Goal: Information Seeking & Learning: Learn about a topic

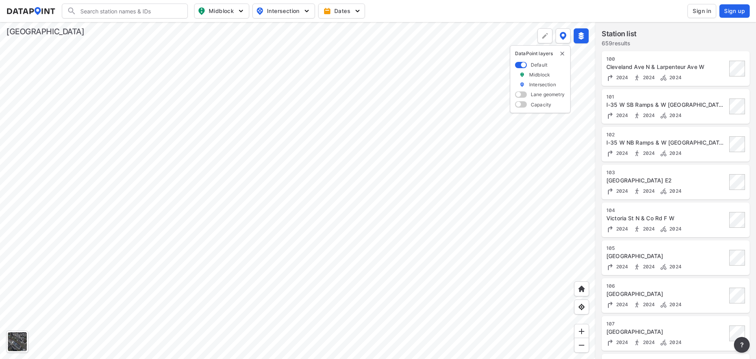
click at [462, 147] on div at bounding box center [297, 190] width 595 height 337
click at [441, 169] on div at bounding box center [297, 190] width 595 height 337
click at [326, 176] on div at bounding box center [297, 190] width 595 height 337
click at [291, 147] on div at bounding box center [297, 190] width 595 height 337
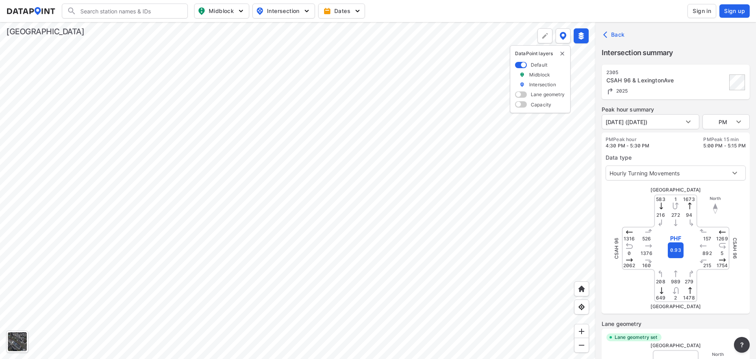
type input "5586"
click at [310, 12] on img "button" at bounding box center [307, 11] width 8 height 8
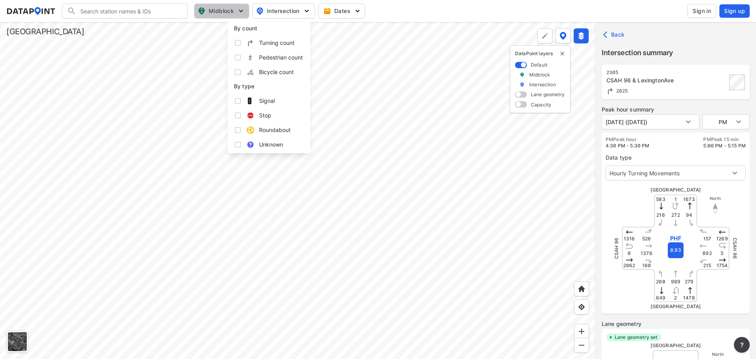
click at [240, 11] on img "button" at bounding box center [241, 11] width 8 height 8
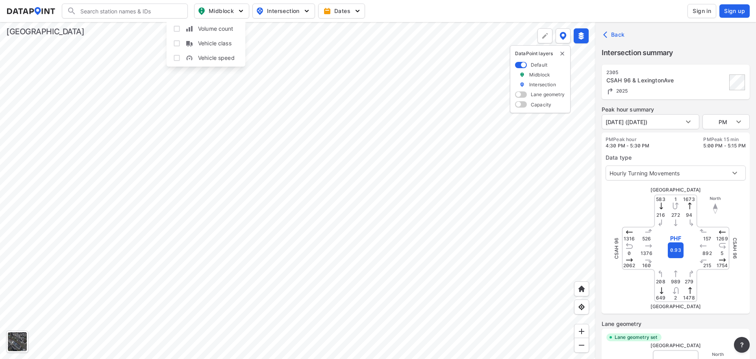
click at [203, 57] on span "Vehicle speed" at bounding box center [216, 58] width 37 height 8
click at [181, 57] on input "Vehicle speed" at bounding box center [177, 58] width 8 height 8
checkbox input "true"
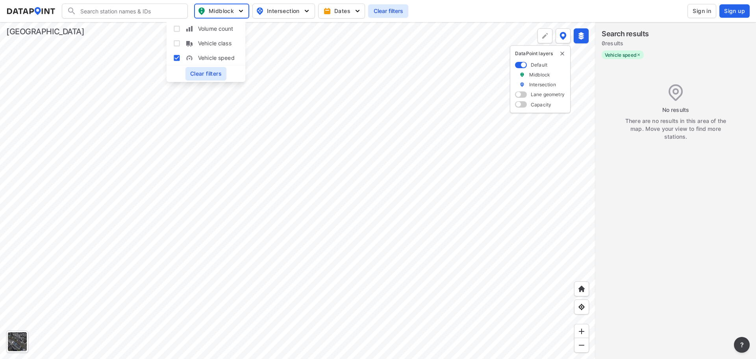
click at [305, 153] on div at bounding box center [297, 190] width 595 height 337
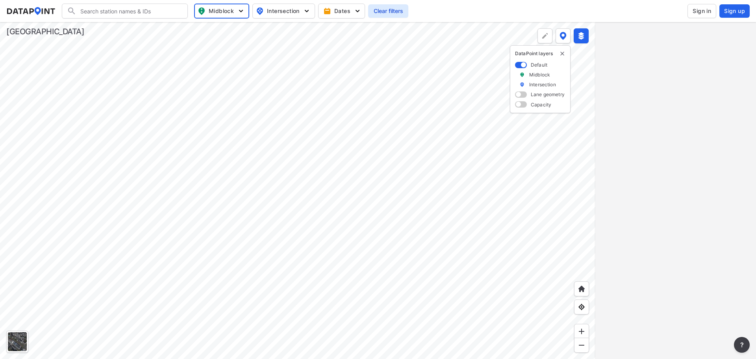
click at [278, 178] on div at bounding box center [297, 190] width 595 height 337
click at [239, 11] on img "button" at bounding box center [241, 11] width 8 height 8
click at [180, 27] on input "Volume count" at bounding box center [177, 29] width 8 height 8
checkbox input "true"
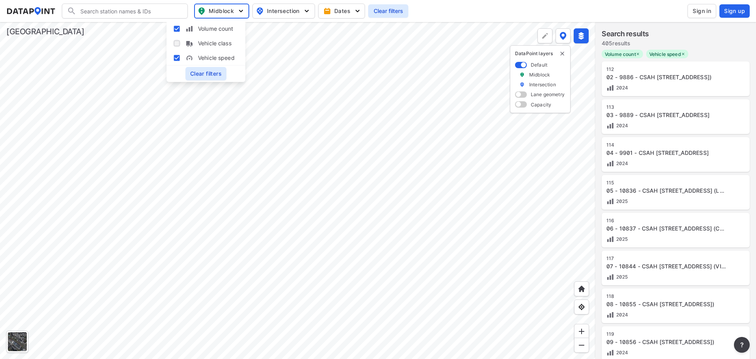
click at [174, 45] on input "Vehicle class" at bounding box center [177, 43] width 8 height 8
checkbox input "true"
click at [325, 122] on div at bounding box center [297, 190] width 595 height 337
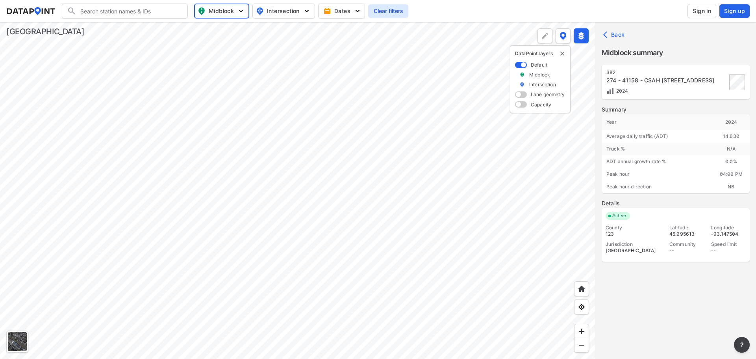
click at [233, 10] on span "Midblock" at bounding box center [221, 10] width 46 height 9
click at [295, 80] on div at bounding box center [297, 190] width 595 height 337
drag, startPoint x: 720, startPoint y: 145, endPoint x: 743, endPoint y: 153, distance: 23.8
click at [743, 154] on div "N/A" at bounding box center [731, 149] width 37 height 13
drag, startPoint x: 710, startPoint y: 129, endPoint x: 735, endPoint y: 156, distance: 36.5
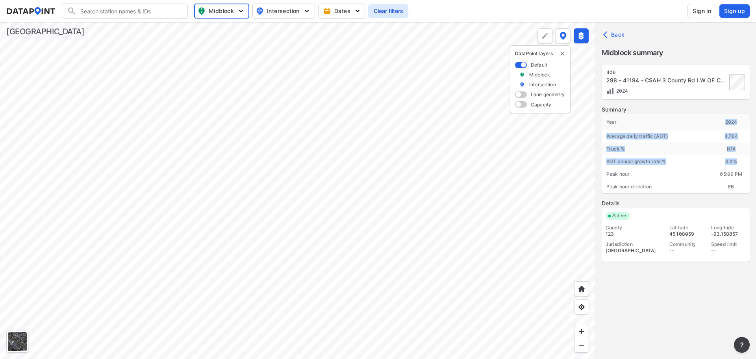
click at [735, 156] on div "Year [DATE] Average daily traffic (ADT) 4,764 Truck % N/A ADT annual growth rat…" at bounding box center [676, 153] width 148 height 79
click at [330, 87] on div at bounding box center [297, 190] width 595 height 337
click at [234, 9] on span "Midblock" at bounding box center [221, 10] width 46 height 9
drag, startPoint x: 177, startPoint y: 45, endPoint x: 174, endPoint y: 26, distance: 18.8
click at [176, 43] on input "Vehicle class" at bounding box center [177, 43] width 8 height 8
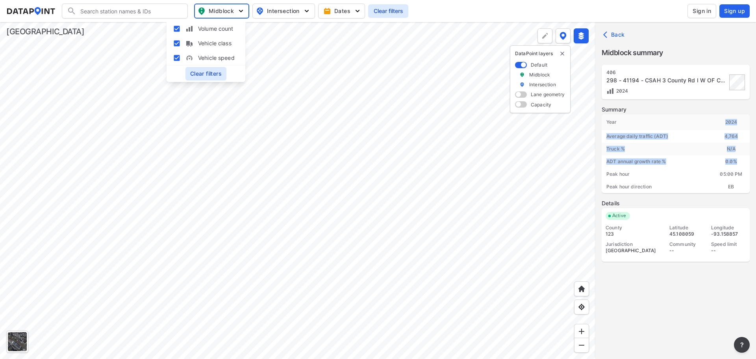
checkbox input "false"
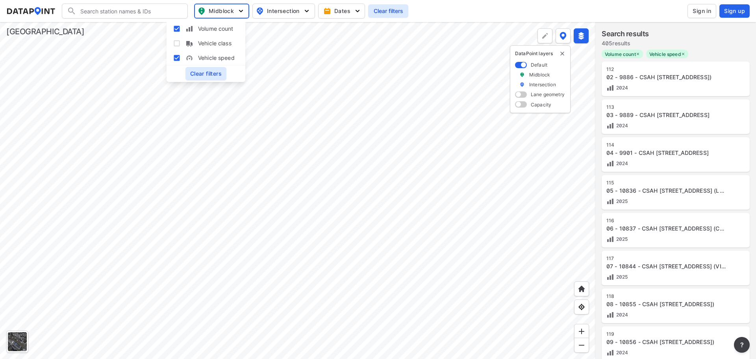
click at [174, 24] on label "Volume count" at bounding box center [206, 28] width 66 height 15
click at [174, 25] on input "Volume count" at bounding box center [177, 29] width 8 height 8
checkbox input "false"
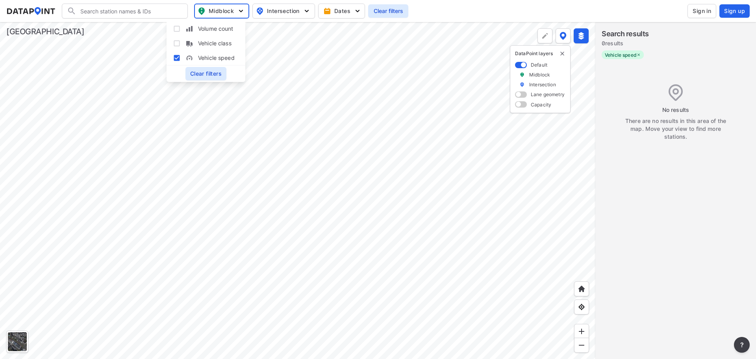
click at [325, 141] on div at bounding box center [297, 190] width 595 height 337
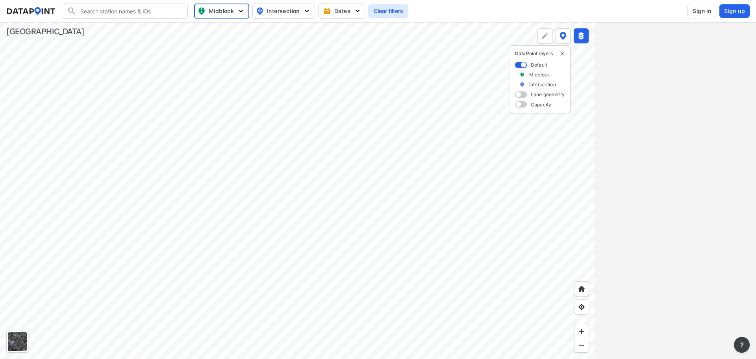
click at [319, 127] on div at bounding box center [297, 190] width 595 height 337
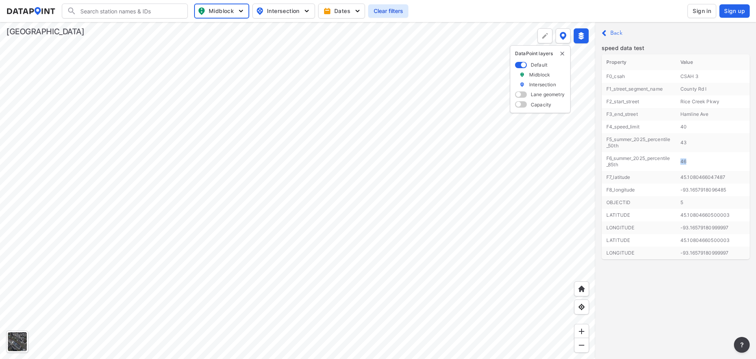
drag, startPoint x: 681, startPoint y: 162, endPoint x: 699, endPoint y: 163, distance: 17.4
click at [699, 163] on td "46" at bounding box center [713, 161] width 74 height 13
click at [439, 176] on div at bounding box center [297, 190] width 595 height 337
click at [252, 121] on div at bounding box center [297, 190] width 595 height 337
click at [247, 81] on div at bounding box center [297, 190] width 595 height 337
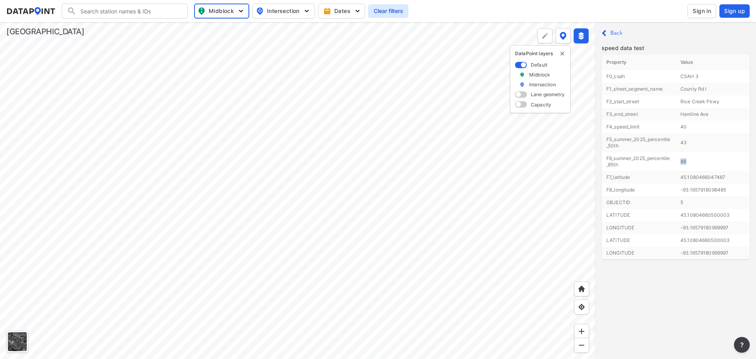
click at [362, 175] on div at bounding box center [297, 190] width 595 height 337
click at [241, 15] on img "button" at bounding box center [241, 11] width 8 height 8
click at [176, 43] on input "Vehicle class" at bounding box center [177, 43] width 8 height 8
checkbox input "true"
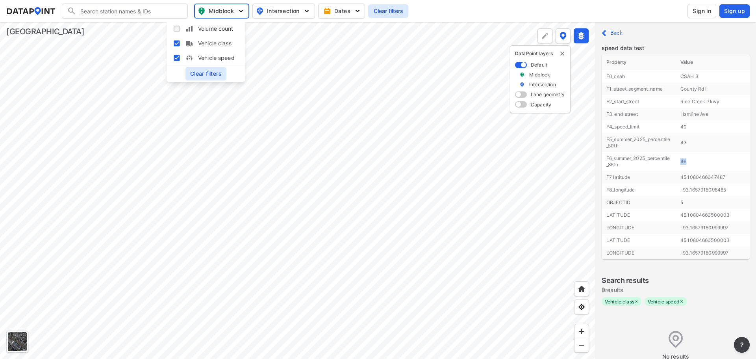
click at [173, 29] on input "Volume count" at bounding box center [177, 29] width 8 height 8
checkbox input "true"
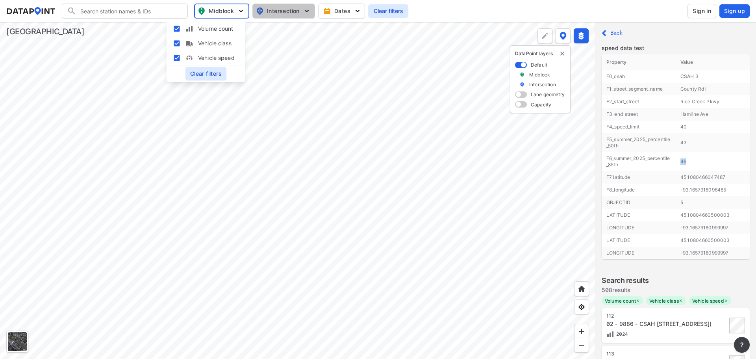
click at [307, 11] on img "button" at bounding box center [307, 11] width 8 height 8
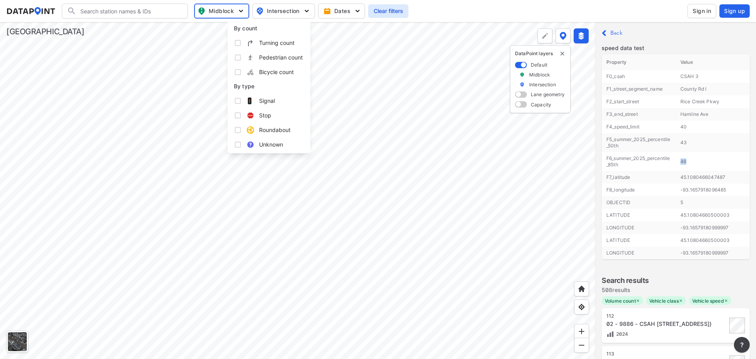
click at [236, 42] on input "Turning count" at bounding box center [238, 43] width 8 height 8
checkbox input "true"
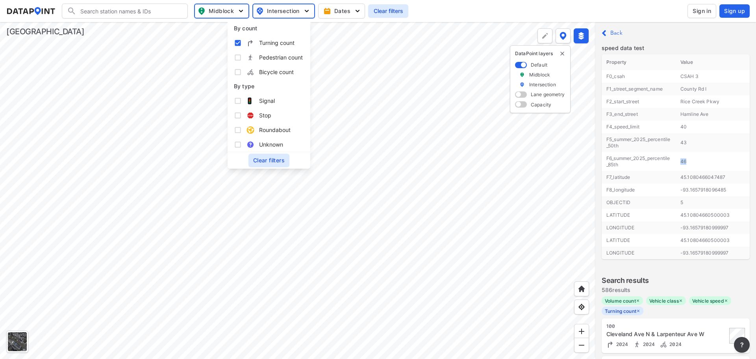
click at [240, 13] on img "button" at bounding box center [241, 11] width 8 height 8
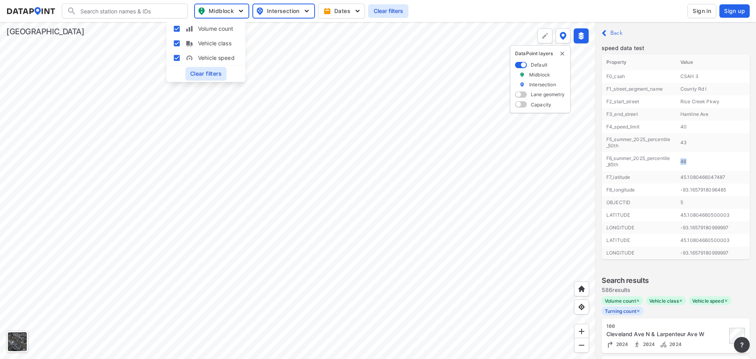
click at [177, 42] on input "Vehicle class" at bounding box center [177, 43] width 8 height 8
checkbox input "false"
click at [178, 28] on input "Volume count" at bounding box center [177, 29] width 8 height 8
checkbox input "false"
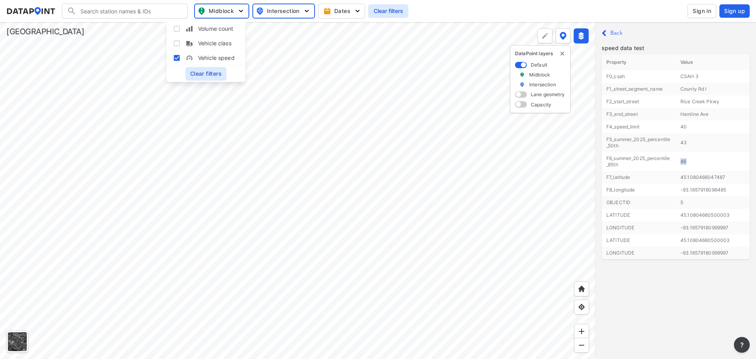
click at [320, 150] on div at bounding box center [297, 190] width 595 height 337
click at [351, 171] on div at bounding box center [297, 190] width 595 height 337
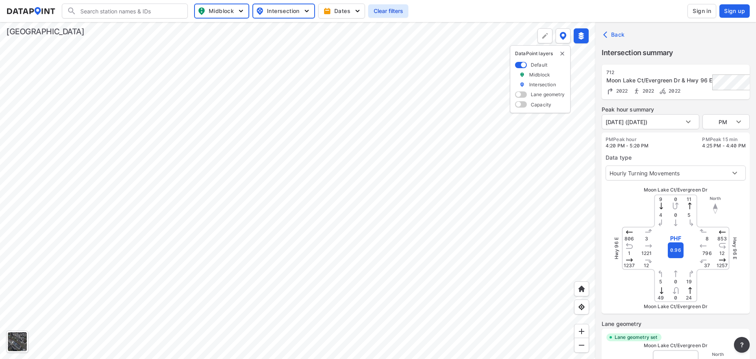
type input "5598"
click at [137, 83] on div at bounding box center [297, 190] width 595 height 337
click at [242, 189] on div at bounding box center [297, 190] width 595 height 337
click at [152, 22] on div at bounding box center [297, 190] width 595 height 337
click at [310, 84] on div at bounding box center [297, 190] width 595 height 337
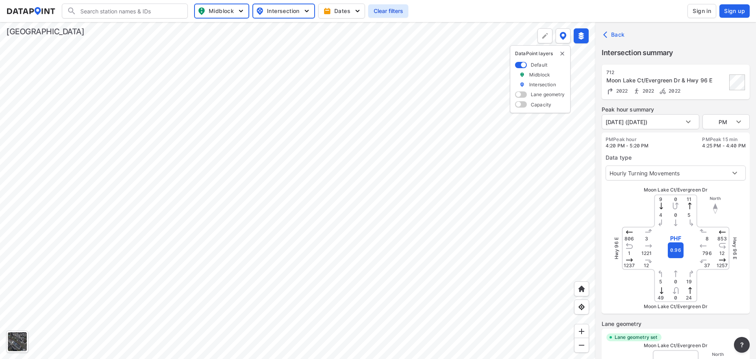
click at [477, 333] on div at bounding box center [297, 190] width 595 height 337
click at [292, 195] on div at bounding box center [297, 190] width 595 height 337
click at [290, 204] on div at bounding box center [297, 190] width 595 height 337
click at [135, 309] on div at bounding box center [297, 190] width 595 height 337
click at [534, 173] on div at bounding box center [297, 190] width 595 height 337
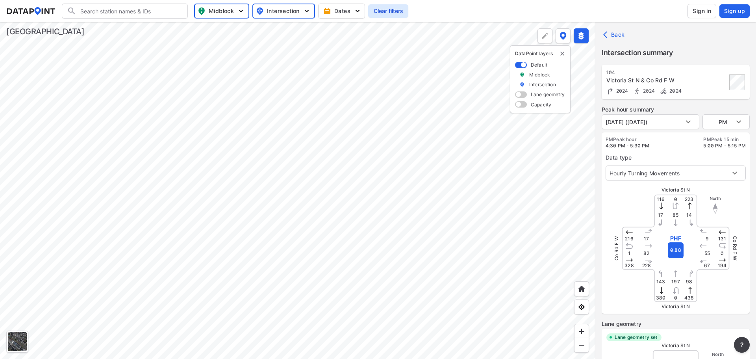
click at [295, 195] on div at bounding box center [297, 190] width 595 height 337
click at [313, 46] on div at bounding box center [297, 190] width 595 height 337
click at [311, 61] on div at bounding box center [297, 190] width 595 height 337
click at [115, 152] on div at bounding box center [297, 190] width 595 height 337
click at [245, 215] on div at bounding box center [297, 190] width 595 height 337
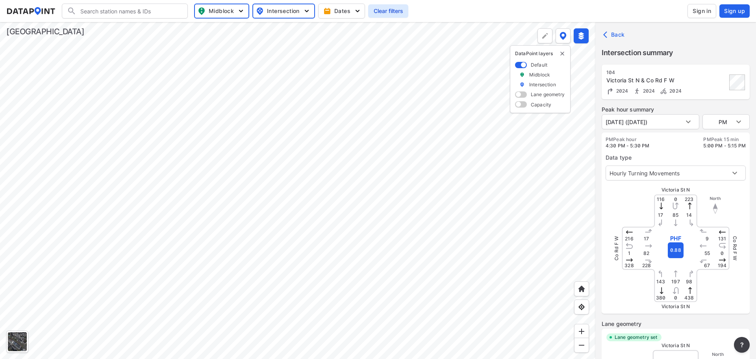
click at [285, 154] on div at bounding box center [297, 190] width 595 height 337
click at [453, 247] on div at bounding box center [297, 190] width 595 height 337
click at [219, 183] on div at bounding box center [297, 190] width 595 height 337
click at [244, 82] on div at bounding box center [297, 190] width 595 height 337
type input "5459"
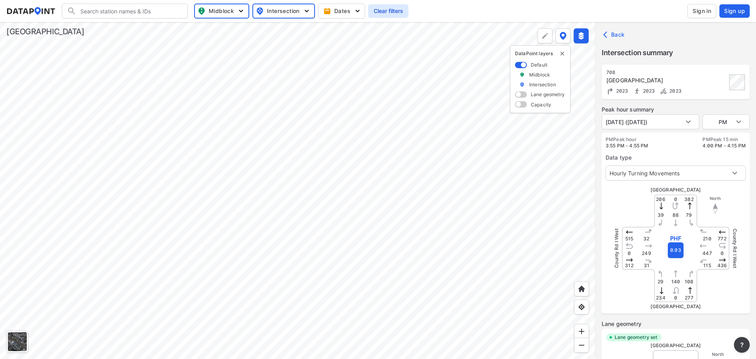
click at [397, 227] on div at bounding box center [297, 190] width 595 height 337
click at [187, 64] on div at bounding box center [297, 190] width 595 height 337
click at [187, 111] on div at bounding box center [297, 190] width 595 height 337
click at [291, 123] on div at bounding box center [297, 190] width 595 height 337
click at [197, 122] on div at bounding box center [297, 190] width 595 height 337
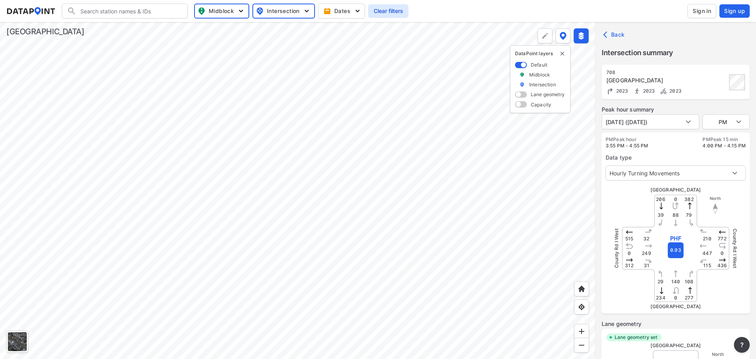
click at [100, 53] on div at bounding box center [297, 190] width 595 height 337
click at [350, 195] on div at bounding box center [297, 190] width 595 height 337
click at [328, 287] on div at bounding box center [297, 190] width 595 height 337
click at [176, 201] on div at bounding box center [297, 190] width 595 height 337
click at [194, 167] on div at bounding box center [297, 190] width 595 height 337
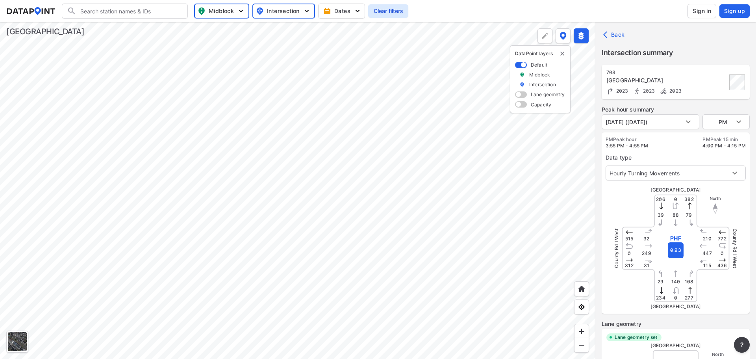
click at [226, 96] on div at bounding box center [297, 190] width 595 height 337
click at [273, 276] on div at bounding box center [297, 190] width 595 height 337
click at [200, 61] on div at bounding box center [297, 190] width 595 height 337
click at [293, 97] on div at bounding box center [297, 190] width 595 height 337
click at [391, 190] on div at bounding box center [297, 190] width 595 height 337
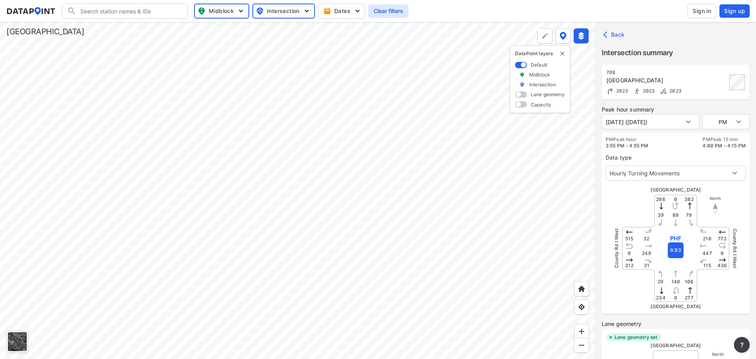
click at [163, 200] on div at bounding box center [297, 190] width 595 height 337
click at [375, 221] on div at bounding box center [297, 190] width 595 height 337
click at [321, 187] on div at bounding box center [297, 190] width 595 height 337
click at [326, 259] on div at bounding box center [297, 190] width 595 height 337
click at [353, 149] on div at bounding box center [297, 190] width 595 height 337
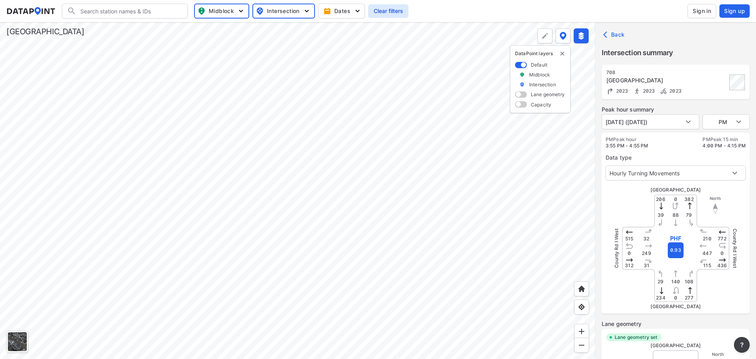
click at [250, 174] on div at bounding box center [297, 190] width 595 height 337
click at [385, 152] on div at bounding box center [297, 190] width 595 height 337
click at [372, 60] on div at bounding box center [297, 190] width 595 height 337
click at [285, 87] on div at bounding box center [297, 190] width 595 height 337
click at [326, 152] on div at bounding box center [297, 190] width 595 height 337
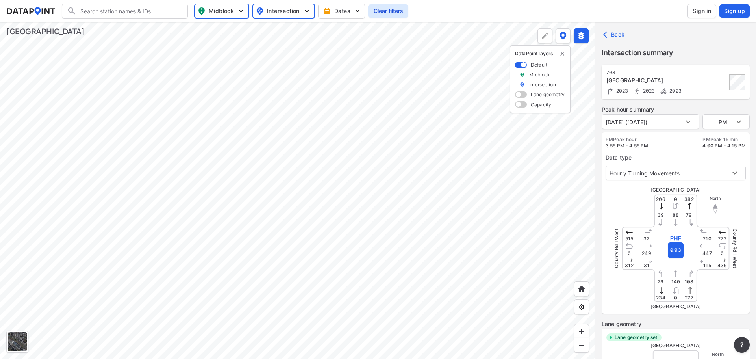
click at [376, 198] on div at bounding box center [297, 190] width 595 height 337
click at [180, 156] on div at bounding box center [297, 190] width 595 height 337
click at [256, 115] on div at bounding box center [297, 190] width 595 height 337
click at [217, 255] on div at bounding box center [297, 190] width 595 height 337
click at [320, 228] on div at bounding box center [297, 190] width 595 height 337
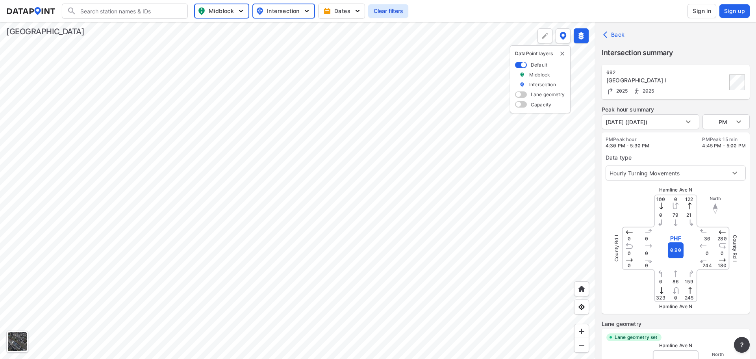
click at [282, 169] on div at bounding box center [297, 190] width 595 height 337
click at [336, 249] on div at bounding box center [297, 190] width 595 height 337
click at [301, 148] on div at bounding box center [297, 190] width 595 height 337
click at [95, 157] on div at bounding box center [297, 190] width 595 height 337
